Goal: Task Accomplishment & Management: Use online tool/utility

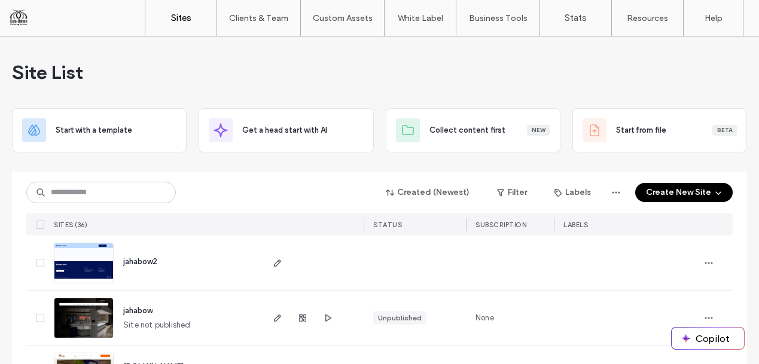
click at [119, 197] on input at bounding box center [100, 193] width 149 height 22
type input "******"
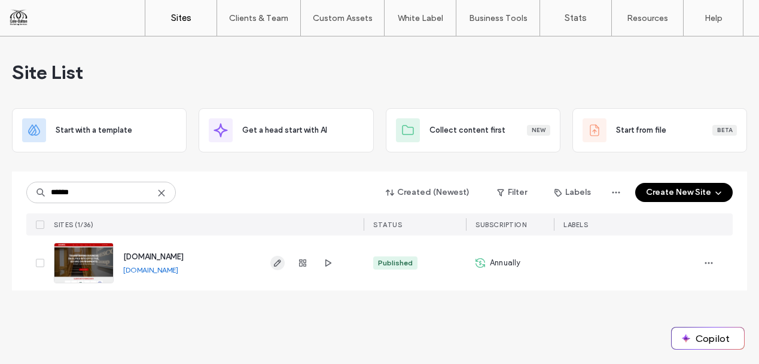
click at [276, 261] on icon "button" at bounding box center [278, 263] width 10 height 10
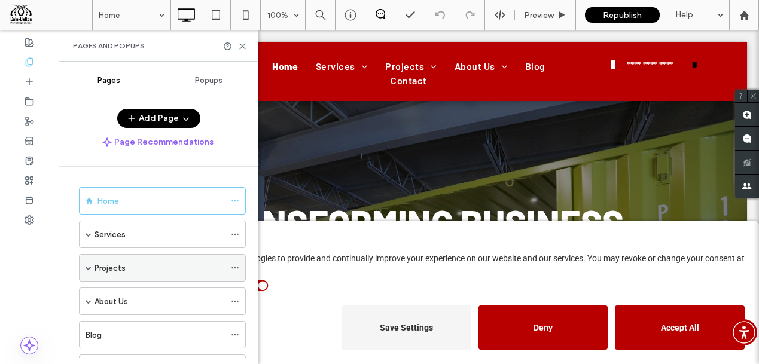
click at [85, 264] on div "Projects" at bounding box center [162, 268] width 167 height 28
click at [90, 266] on span at bounding box center [89, 268] width 6 height 6
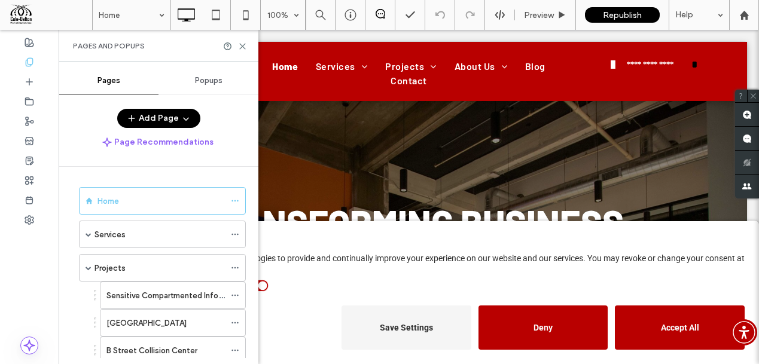
scroll to position [2, 0]
click at [172, 348] on label "B Street Collision Center" at bounding box center [151, 348] width 91 height 21
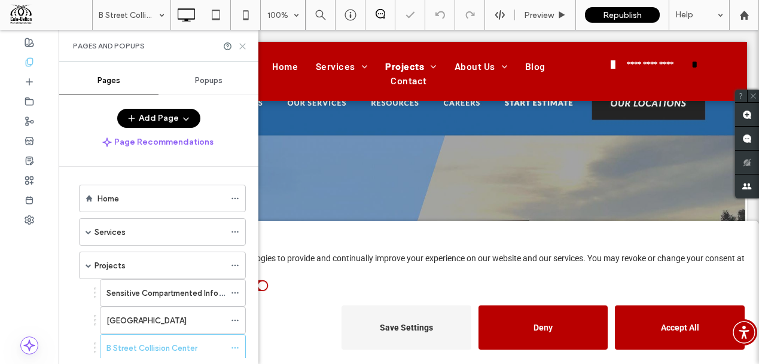
click at [243, 44] on use at bounding box center [242, 46] width 5 height 5
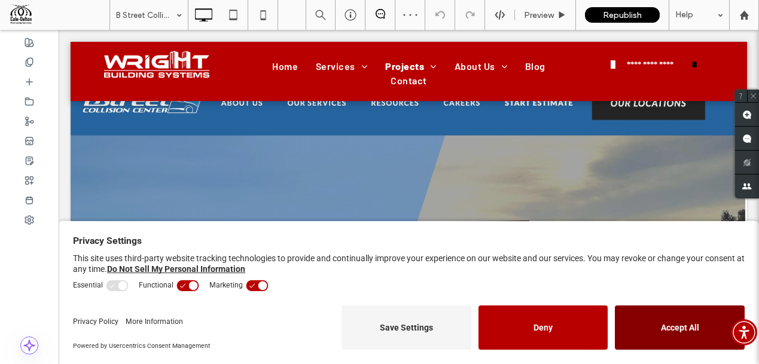
click at [675, 327] on button "Accept All" at bounding box center [680, 328] width 130 height 44
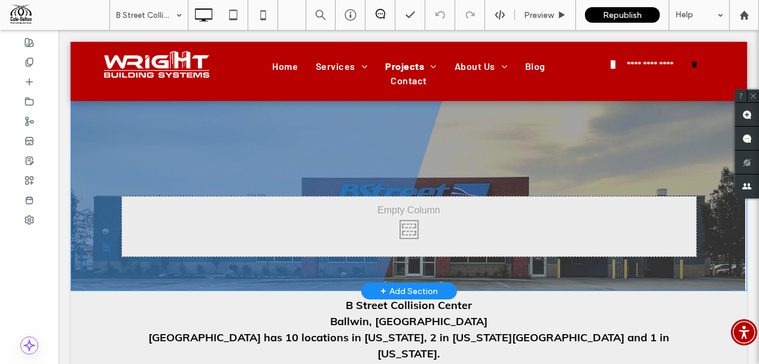
scroll to position [48, 0]
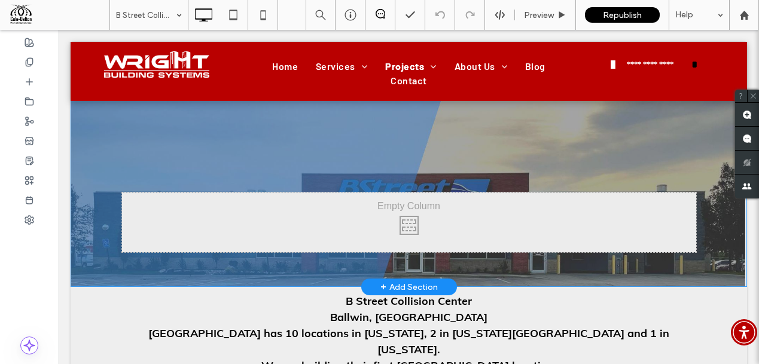
click at [253, 135] on div "Click To Paste Row + Add Section" at bounding box center [409, 170] width 676 height 234
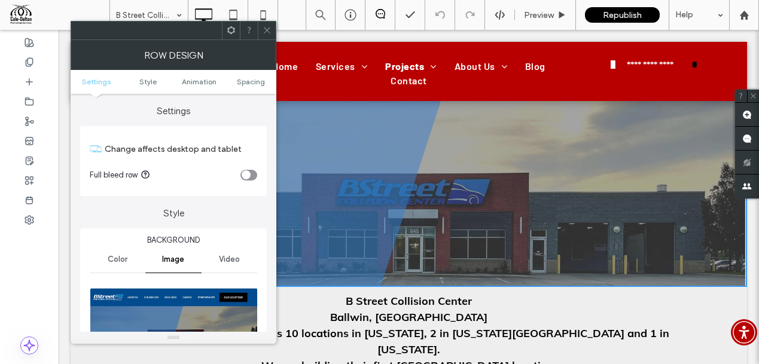
scroll to position [143, 0]
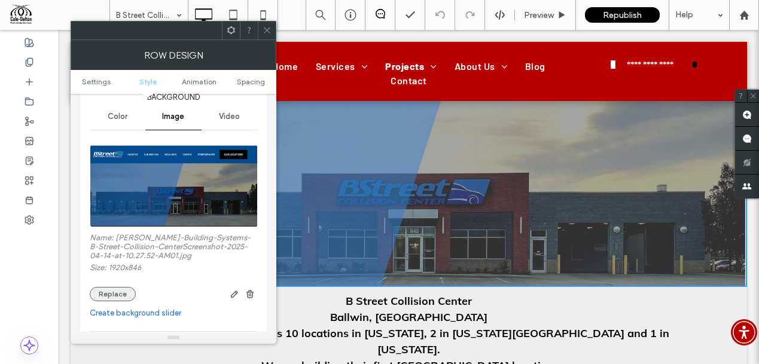
click at [112, 294] on button "Replace" at bounding box center [113, 294] width 46 height 14
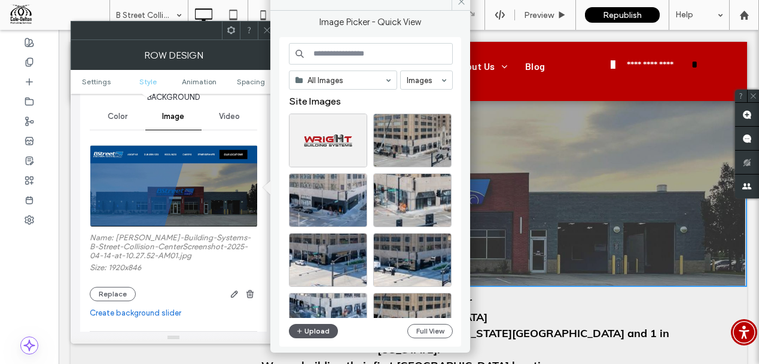
click at [312, 332] on button "Upload" at bounding box center [313, 331] width 49 height 14
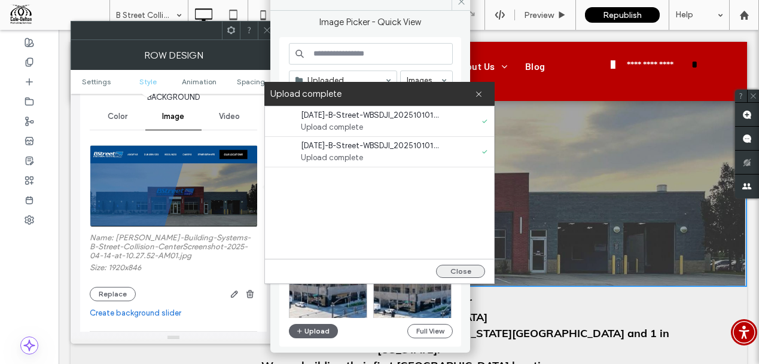
click at [459, 269] on button "Close" at bounding box center [460, 271] width 49 height 13
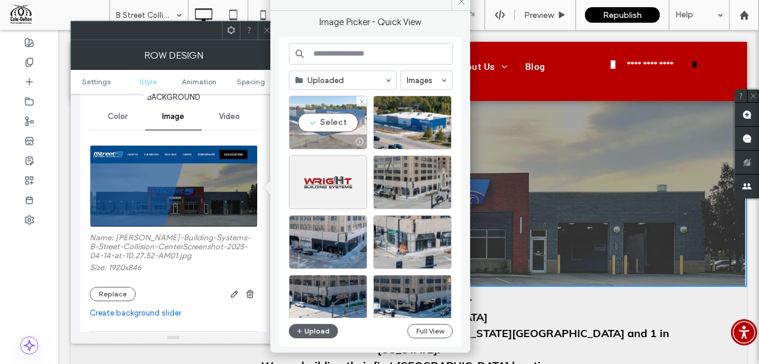
click at [332, 116] on div "Select" at bounding box center [328, 123] width 78 height 54
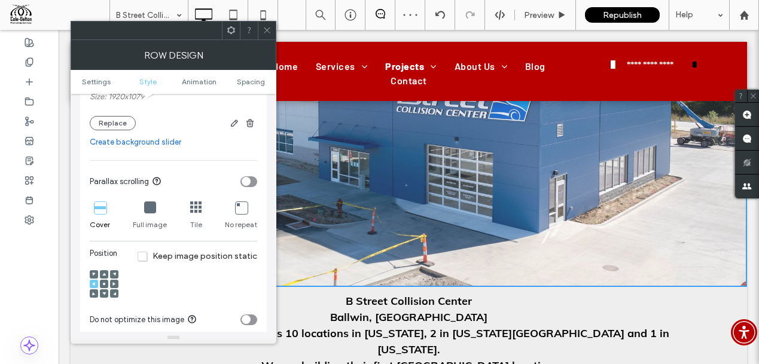
scroll to position [359, 0]
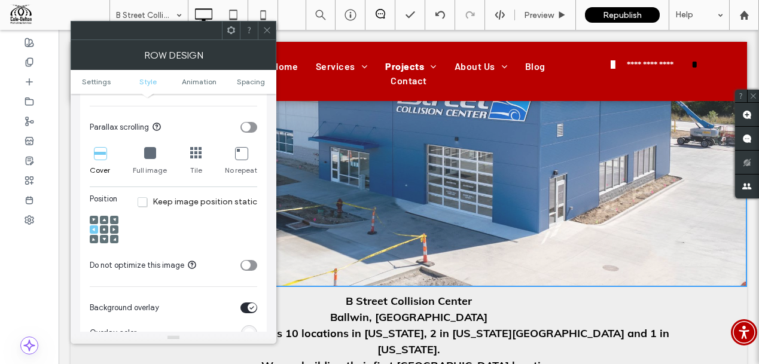
click at [101, 228] on div at bounding box center [104, 229] width 8 height 8
click at [105, 218] on span at bounding box center [104, 220] width 4 height 8
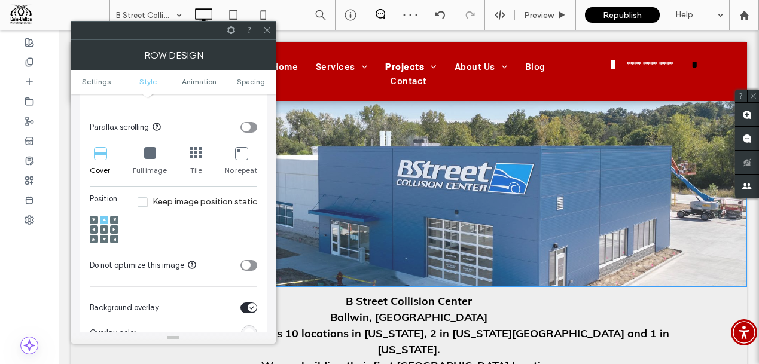
drag, startPoint x: 270, startPoint y: 29, endPoint x: 233, endPoint y: 6, distance: 44.0
click at [270, 29] on icon at bounding box center [267, 30] width 9 height 9
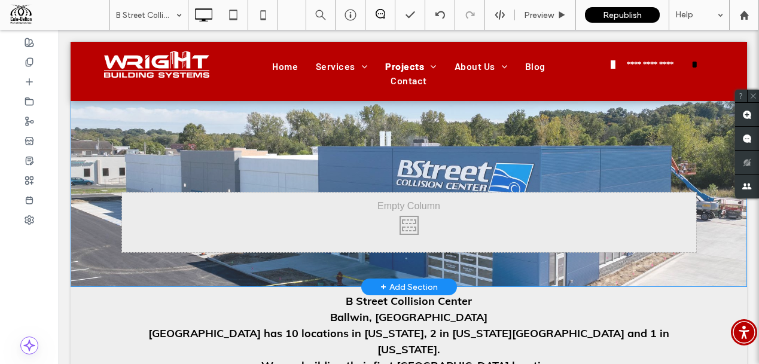
scroll to position [50, 0]
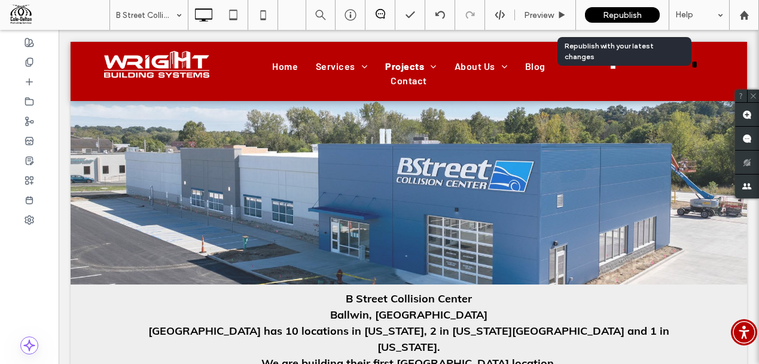
click at [632, 11] on span "Republish" at bounding box center [622, 15] width 39 height 10
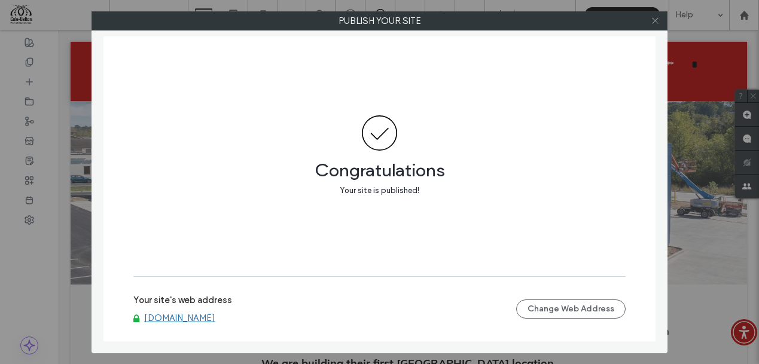
click at [655, 20] on icon at bounding box center [655, 20] width 9 height 9
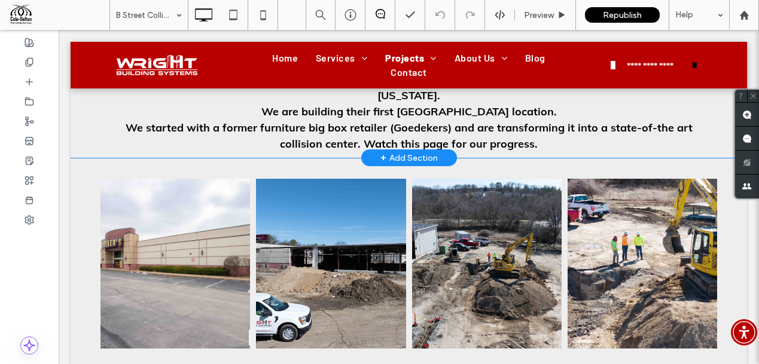
scroll to position [303, 0]
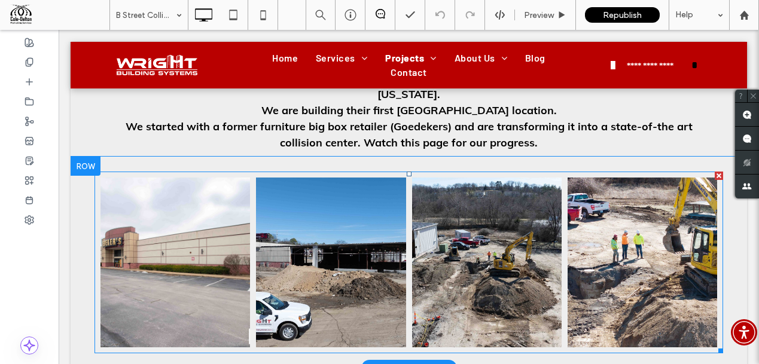
click at [628, 233] on link at bounding box center [641, 263] width 149 height 170
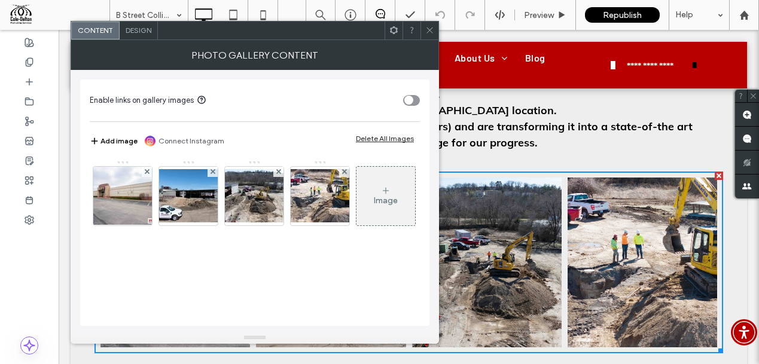
click at [356, 224] on div "Image" at bounding box center [385, 196] width 59 height 56
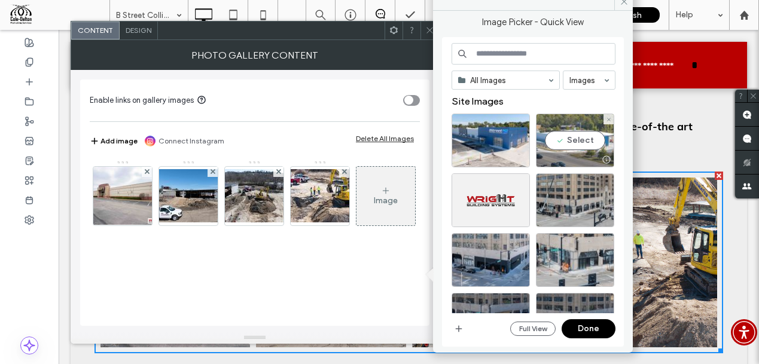
click at [575, 135] on div "Select" at bounding box center [575, 141] width 78 height 54
click at [579, 328] on button "Done" at bounding box center [589, 328] width 54 height 19
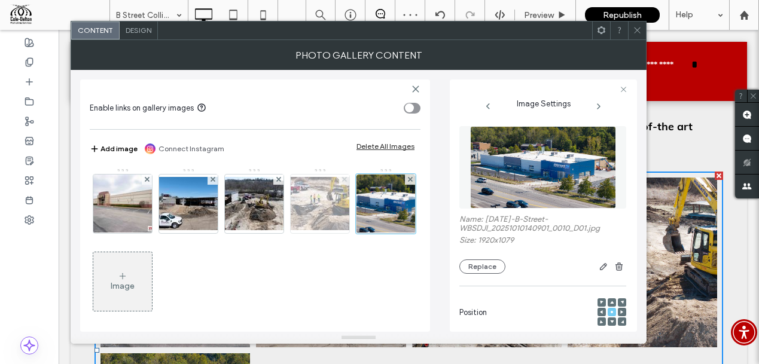
click at [344, 178] on icon at bounding box center [344, 179] width 5 height 5
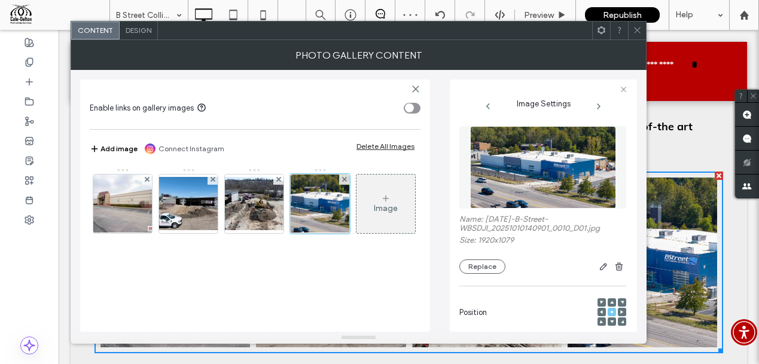
click at [636, 26] on icon at bounding box center [637, 30] width 9 height 9
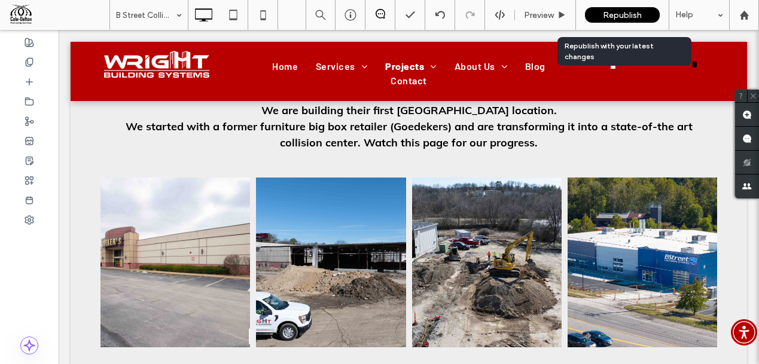
click at [623, 14] on span "Republish" at bounding box center [622, 15] width 39 height 10
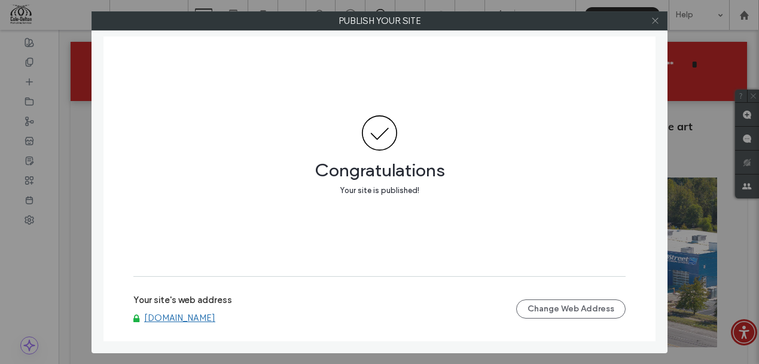
click at [657, 20] on icon at bounding box center [655, 20] width 9 height 9
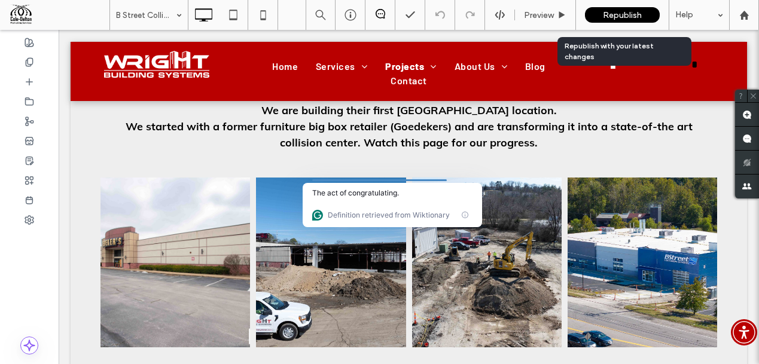
click at [602, 9] on div "Republish" at bounding box center [622, 15] width 75 height 16
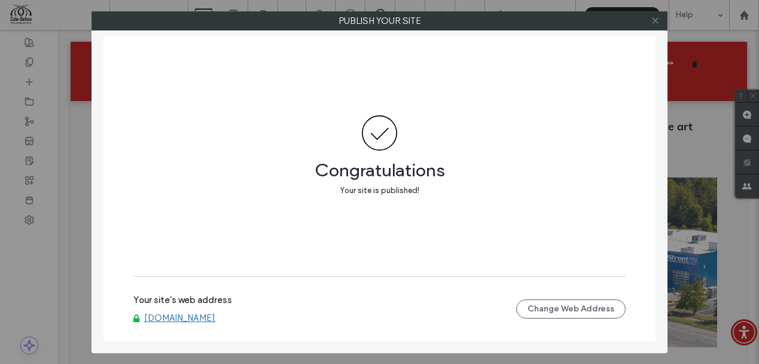
click at [654, 20] on icon at bounding box center [655, 20] width 9 height 9
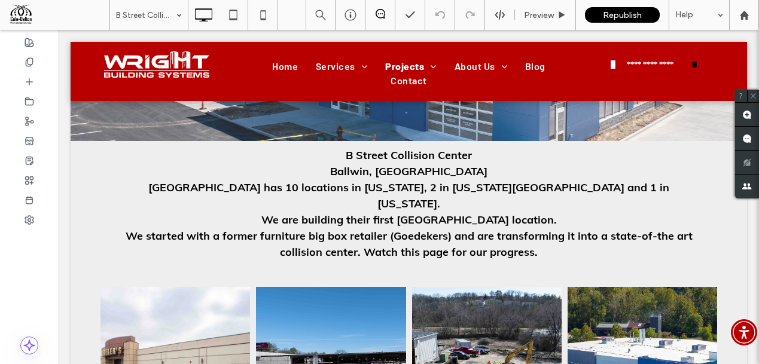
scroll to position [0, 0]
